Goal: Find specific page/section: Find specific page/section

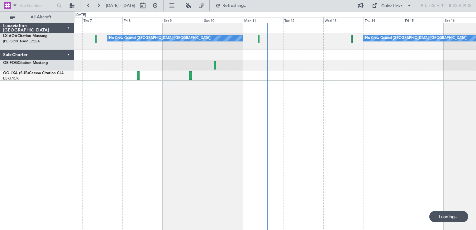
click at [300, 113] on div "No Crew Ostend-[GEOGRAPHIC_DATA] ([GEOGRAPHIC_DATA]) No Crew Ostend-[GEOGRAPHIC…" at bounding box center [275, 126] width 402 height 207
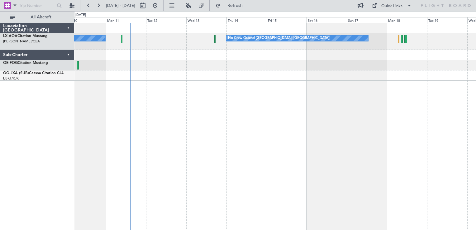
click at [235, 126] on div "No Crew Ostend-[GEOGRAPHIC_DATA] ([GEOGRAPHIC_DATA]) No Crew Ostend-[GEOGRAPHIC…" at bounding box center [275, 126] width 402 height 207
click at [289, 137] on div "No Crew Ostend-[GEOGRAPHIC_DATA] ([GEOGRAPHIC_DATA]) No Crew Ostend-[GEOGRAPHIC…" at bounding box center [275, 126] width 402 height 207
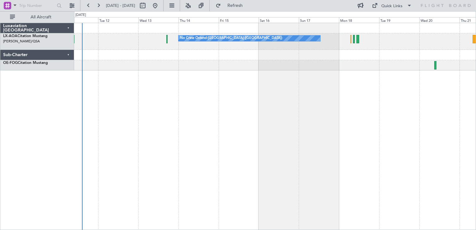
click at [283, 133] on div "No Crew Ostend-[GEOGRAPHIC_DATA] ([GEOGRAPHIC_DATA]) No Crew Ostend-[GEOGRAPHIC…" at bounding box center [275, 126] width 402 height 207
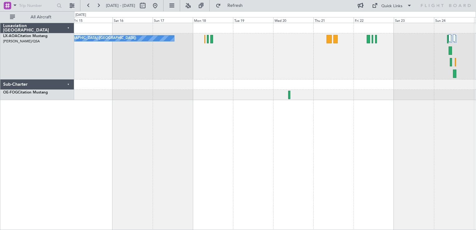
click at [204, 101] on div "No Crew Ostend-[GEOGRAPHIC_DATA] ([GEOGRAPHIC_DATA])" at bounding box center [275, 126] width 402 height 207
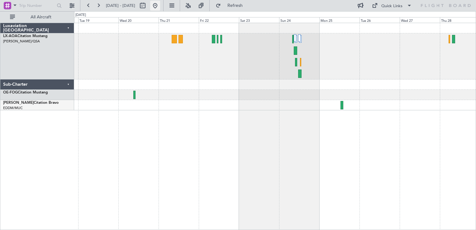
click at [160, 7] on button at bounding box center [155, 6] width 10 height 10
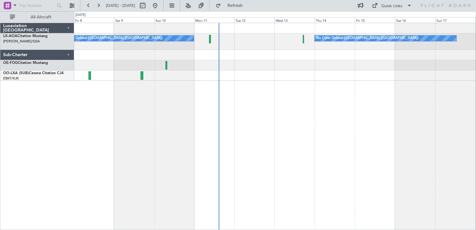
click at [223, 166] on div "No Crew Ostend-[GEOGRAPHIC_DATA] ([GEOGRAPHIC_DATA]) No Crew Ostend-[GEOGRAPHIC…" at bounding box center [275, 126] width 402 height 207
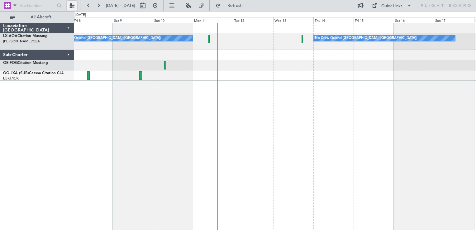
click at [69, 5] on button at bounding box center [72, 6] width 10 height 10
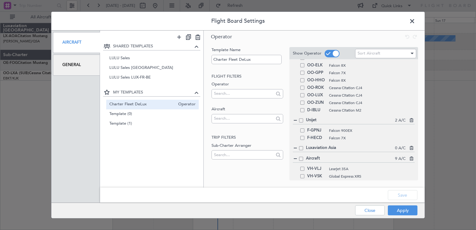
scroll to position [93, 0]
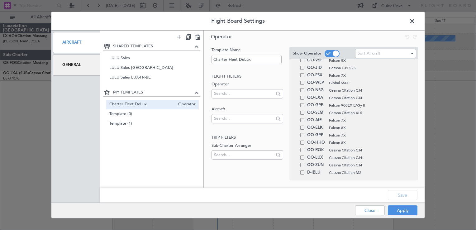
click at [415, 21] on span at bounding box center [415, 23] width 0 height 12
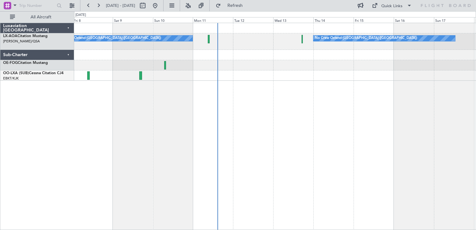
click at [77, 7] on div at bounding box center [40, 5] width 80 height 11
click at [77, 8] on div at bounding box center [40, 5] width 80 height 11
drag, startPoint x: 77, startPoint y: 8, endPoint x: 71, endPoint y: 7, distance: 6.4
click at [71, 7] on button at bounding box center [72, 6] width 10 height 10
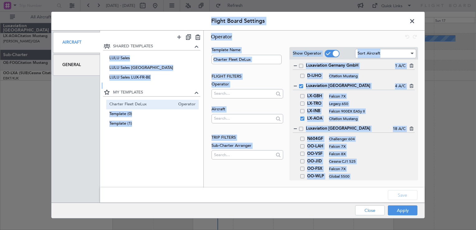
click at [289, 181] on div "Operator Template Name Charter Fleet DeLux Flight filters Operator Aircraft Tri…" at bounding box center [314, 108] width 221 height 155
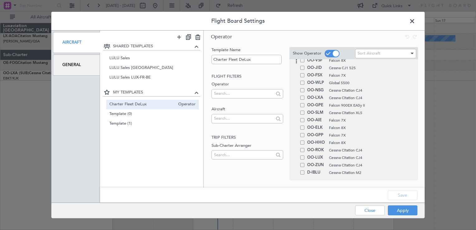
scroll to position [156, 0]
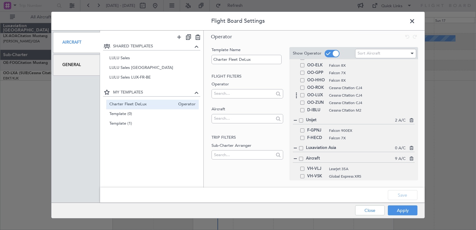
click at [302, 95] on span at bounding box center [302, 95] width 4 height 4
click at [305, 93] on input "checkbox" at bounding box center [305, 93] width 0 height 0
drag, startPoint x: 405, startPoint y: 200, endPoint x: 404, endPoint y: 211, distance: 11.5
click at [405, 200] on button "Save" at bounding box center [403, 195] width 30 height 10
click at [404, 213] on div "Apply Close" at bounding box center [374, 210] width 91 height 15
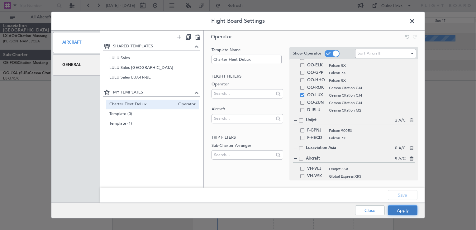
click at [404, 213] on button "Apply" at bounding box center [403, 210] width 30 height 10
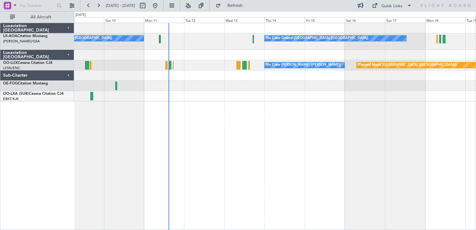
click at [293, 98] on div at bounding box center [275, 96] width 402 height 10
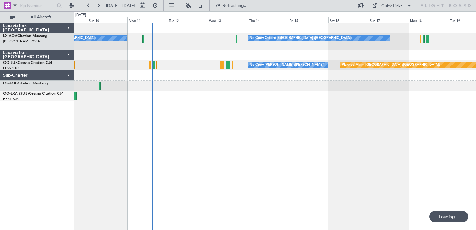
click at [66, 6] on div at bounding box center [40, 5] width 80 height 11
click at [74, 5] on button at bounding box center [72, 6] width 10 height 10
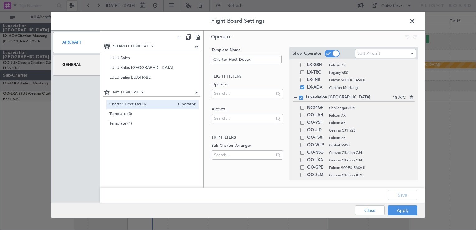
scroll to position [93, 0]
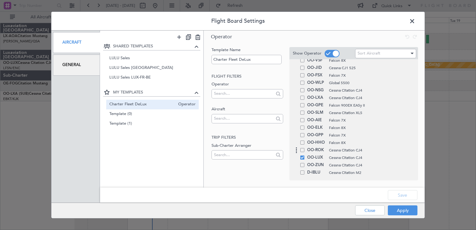
click at [303, 150] on span at bounding box center [302, 150] width 4 height 4
click at [305, 148] on input "checkbox" at bounding box center [305, 148] width 0 height 0
click at [301, 164] on span at bounding box center [302, 165] width 4 height 4
click at [305, 163] on input "checkbox" at bounding box center [305, 163] width 0 height 0
click at [302, 92] on div "OO-NSG Cessna Citation CJ4" at bounding box center [354, 90] width 122 height 7
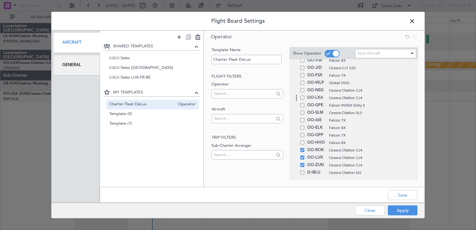
click at [303, 97] on span at bounding box center [302, 98] width 4 height 4
click at [305, 96] on input "checkbox" at bounding box center [305, 96] width 0 height 0
click at [301, 89] on span at bounding box center [302, 90] width 4 height 4
click at [305, 88] on input "checkbox" at bounding box center [305, 88] width 0 height 0
click at [399, 197] on button "Save" at bounding box center [403, 195] width 30 height 10
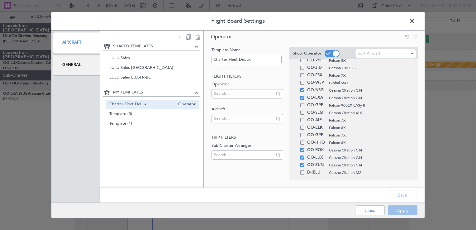
click at [402, 209] on div "Apply Close" at bounding box center [374, 210] width 91 height 15
click at [401, 211] on button "Apply" at bounding box center [403, 210] width 30 height 10
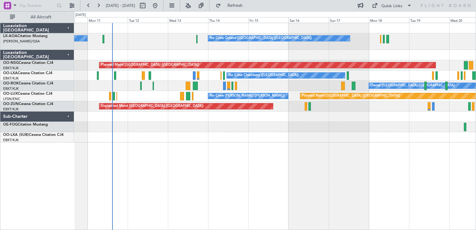
click at [240, 166] on div "No Crew Ostend-[GEOGRAPHIC_DATA] ([GEOGRAPHIC_DATA]) No Crew Ostend-[GEOGRAPHIC…" at bounding box center [275, 126] width 402 height 207
click at [76, 5] on button at bounding box center [72, 6] width 10 height 10
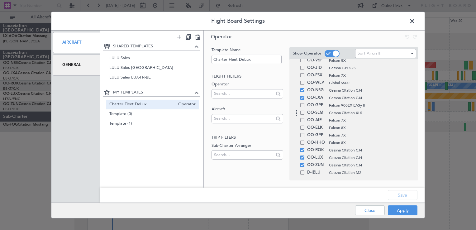
click at [303, 114] on span at bounding box center [302, 113] width 4 height 4
click at [305, 111] on input "checkbox" at bounding box center [305, 111] width 0 height 0
click at [304, 91] on div "OO-NSG Cessna Citation CJ4" at bounding box center [354, 90] width 122 height 7
click at [303, 99] on div "OO-LXA Cessna Citation CJ4" at bounding box center [354, 97] width 122 height 7
click at [302, 91] on span at bounding box center [302, 90] width 4 height 4
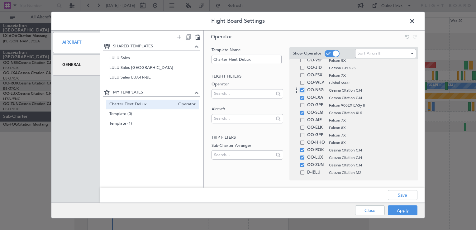
click at [305, 88] on input "checkbox" at bounding box center [305, 88] width 0 height 0
click at [302, 96] on span at bounding box center [302, 98] width 4 height 4
click at [305, 96] on input "checkbox" at bounding box center [305, 96] width 0 height 0
click at [304, 113] on span at bounding box center [302, 113] width 4 height 4
click at [305, 111] on input "checkbox" at bounding box center [305, 111] width 0 height 0
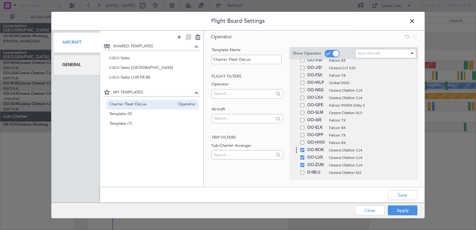
click at [302, 150] on span at bounding box center [302, 150] width 4 height 4
click at [305, 148] on input "checkbox" at bounding box center [305, 148] width 0 height 0
click at [304, 160] on div "OO-LUX Cessna Citation CJ4" at bounding box center [354, 157] width 122 height 7
click at [305, 162] on div "OO-ZUN Cessna Citation CJ4" at bounding box center [354, 164] width 122 height 7
click at [303, 165] on span at bounding box center [302, 165] width 4 height 4
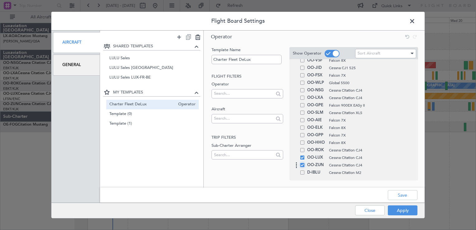
click at [305, 163] on input "checkbox" at bounding box center [305, 163] width 0 height 0
click at [302, 157] on span at bounding box center [302, 157] width 4 height 4
click at [305, 155] on input "checkbox" at bounding box center [305, 155] width 0 height 0
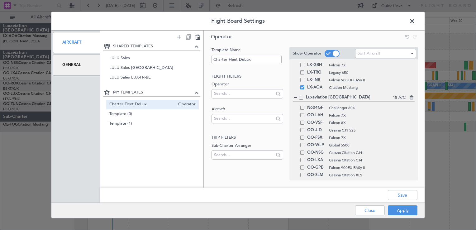
scroll to position [156, 0]
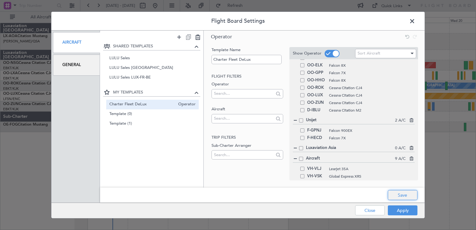
click at [412, 194] on button "Save" at bounding box center [403, 195] width 30 height 10
click at [407, 209] on div "Apply Close" at bounding box center [374, 210] width 91 height 15
click at [402, 210] on button "Apply" at bounding box center [403, 210] width 30 height 10
